Goal: Task Accomplishment & Management: Use online tool/utility

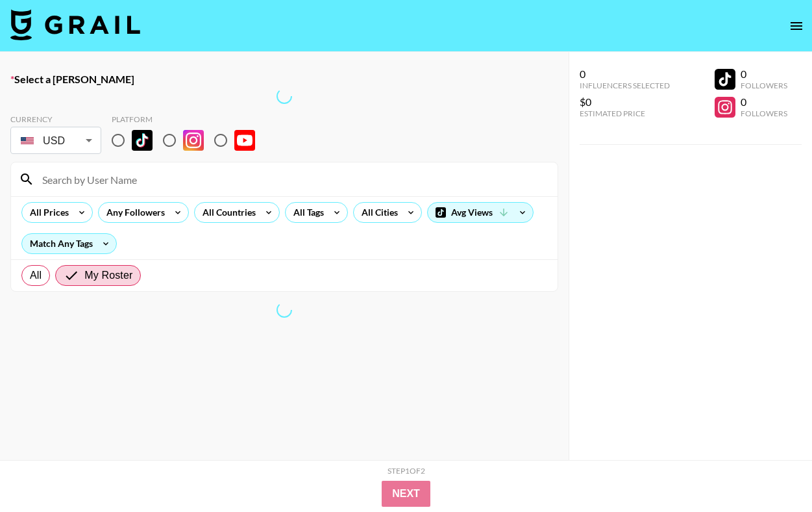
click at [103, 25] on img at bounding box center [75, 24] width 130 height 31
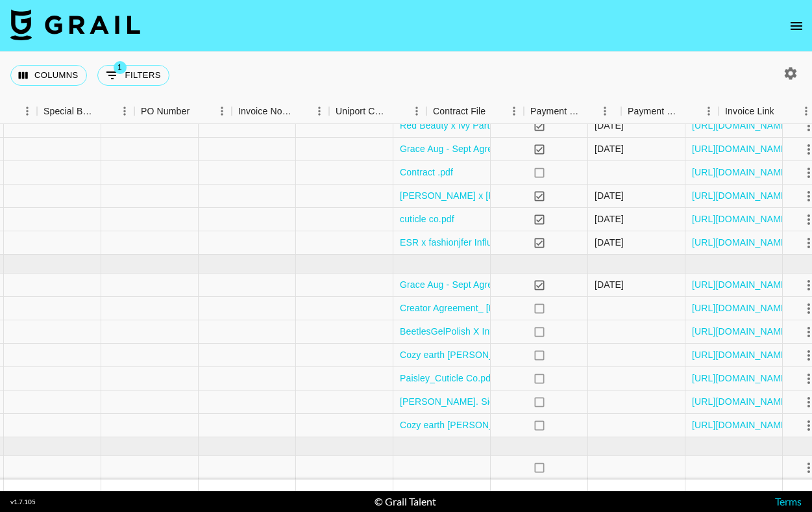
scroll to position [281, 1343]
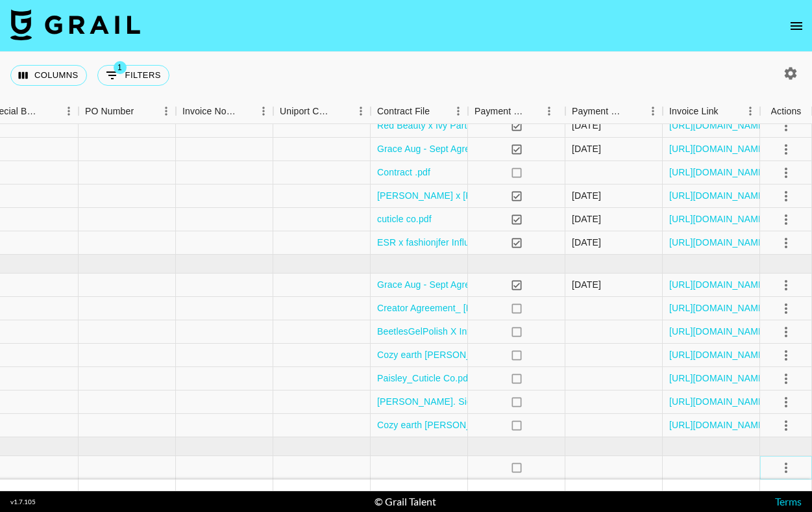
click at [783, 469] on icon "select merge strategy" at bounding box center [786, 468] width 16 height 16
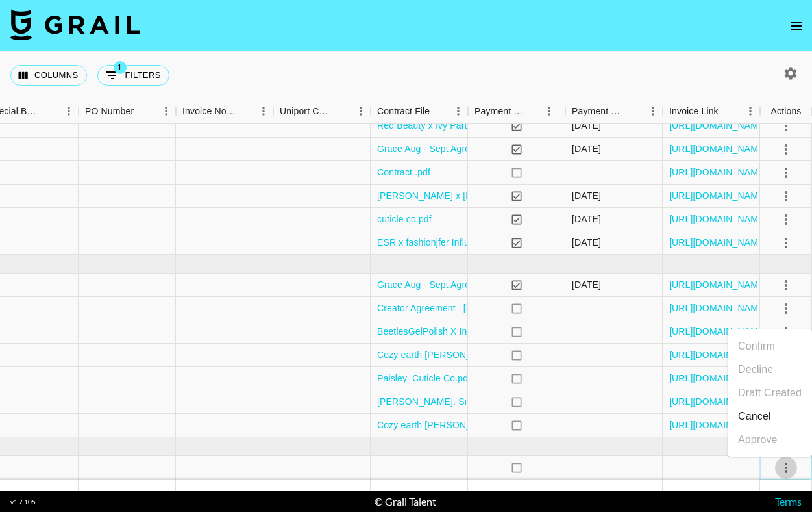
click at [782, 472] on icon "select merge strategy" at bounding box center [786, 468] width 16 height 16
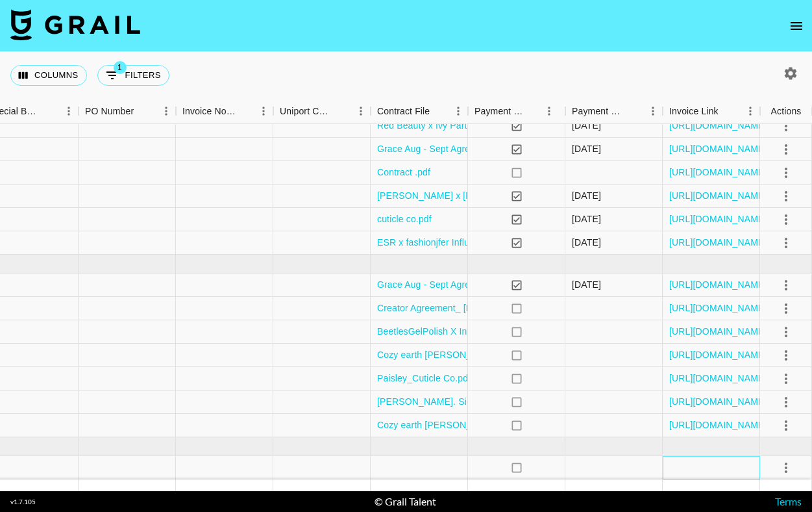
click at [691, 466] on div at bounding box center [711, 467] width 97 height 23
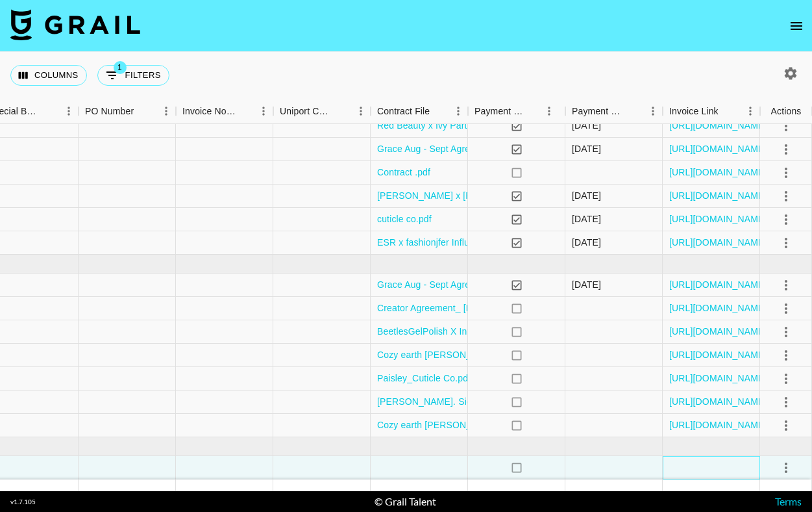
click at [691, 468] on div at bounding box center [711, 467] width 97 height 23
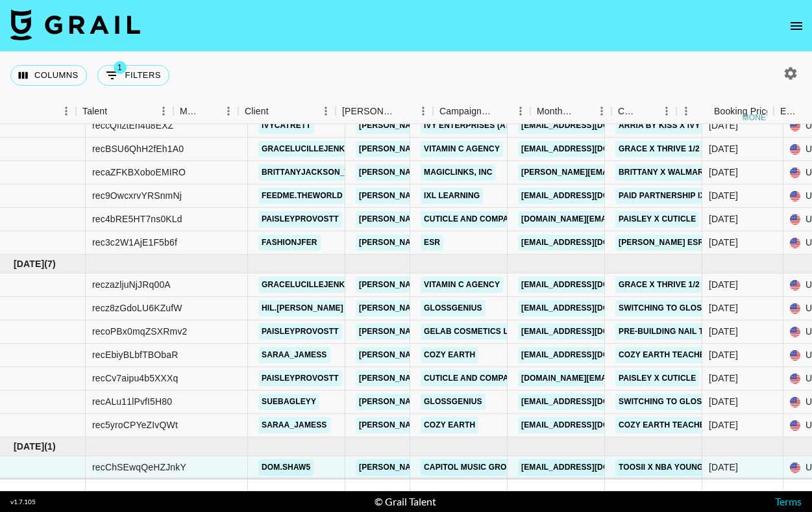
scroll to position [281, 0]
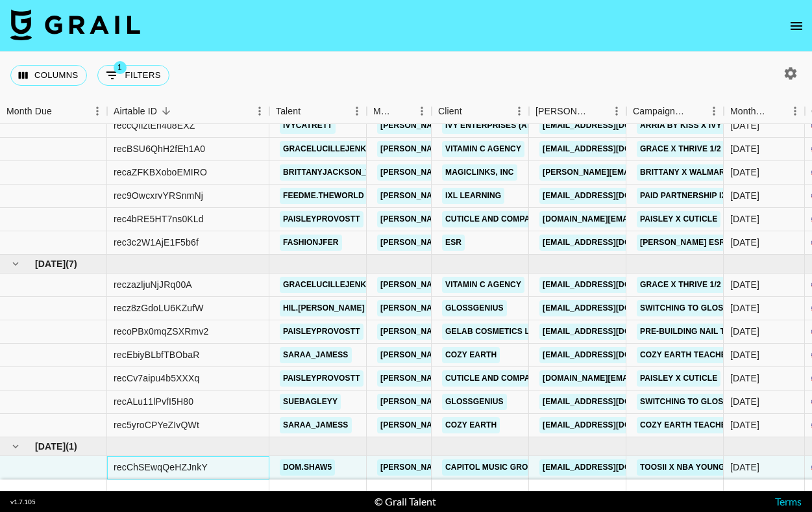
click at [195, 465] on div "recChSEwqQeHZJnkY" at bounding box center [161, 466] width 94 height 13
copy div "recChSEwqQeHZJnkY"
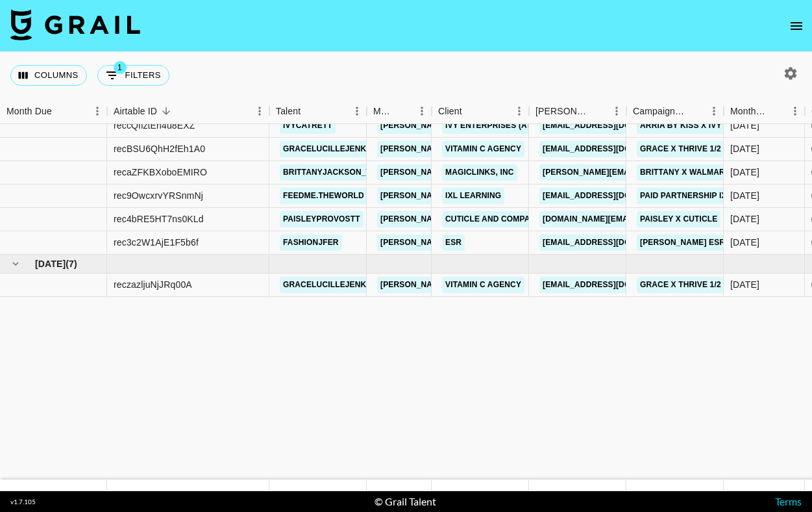
scroll to position [0, 0]
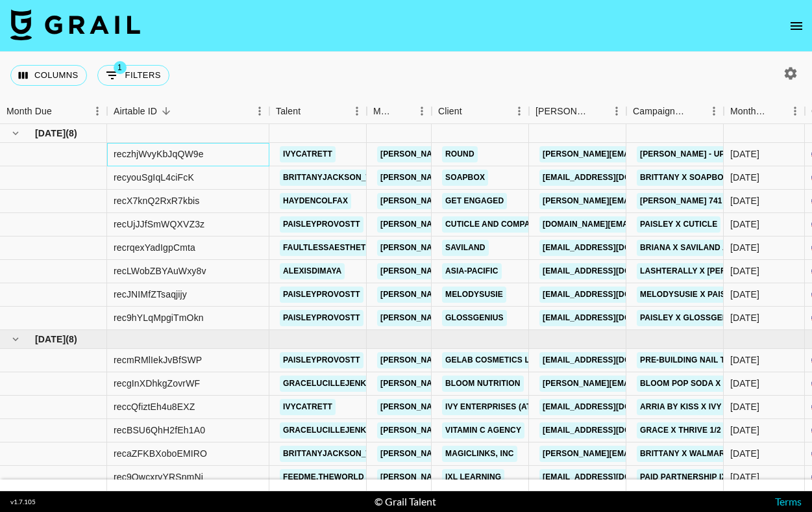
click at [208, 159] on div "reczhjWvyKbJqQW9e" at bounding box center [188, 154] width 162 height 23
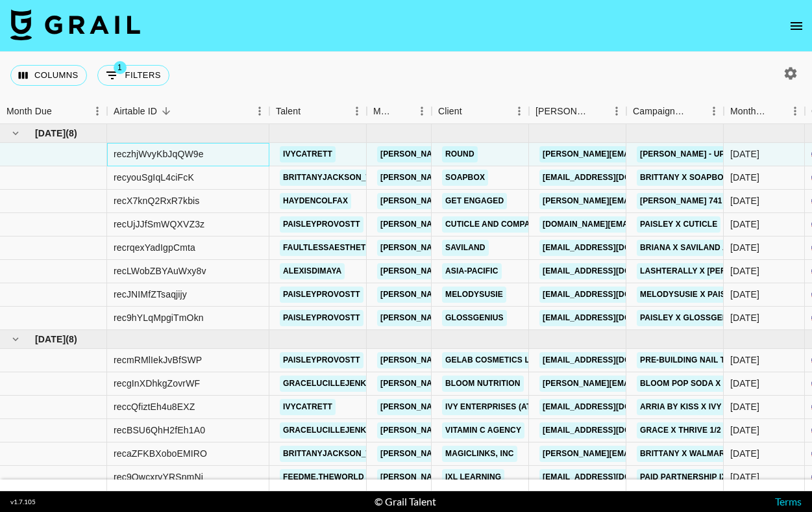
click at [208, 159] on div "reczhjWvyKbJqQW9e" at bounding box center [188, 154] width 162 height 23
click at [212, 156] on div "reczhjWvyKbJqQW9e" at bounding box center [188, 154] width 162 height 23
click at [214, 158] on div "reczhjWvyKbJqQW9e" at bounding box center [188, 154] width 162 height 23
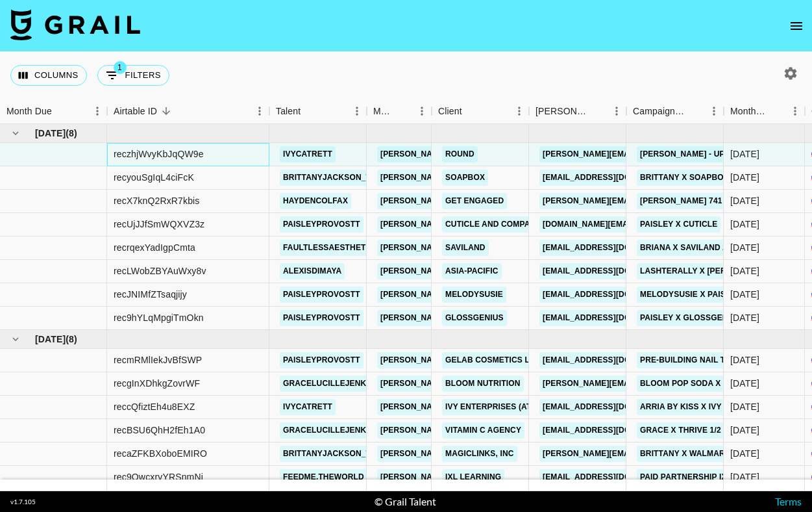
click at [188, 153] on div "reczhjWvyKbJqQW9e" at bounding box center [159, 153] width 90 height 13
copy div "reczhjWvyKbJqQW9e"
